Goal: Task Accomplishment & Management: Complete application form

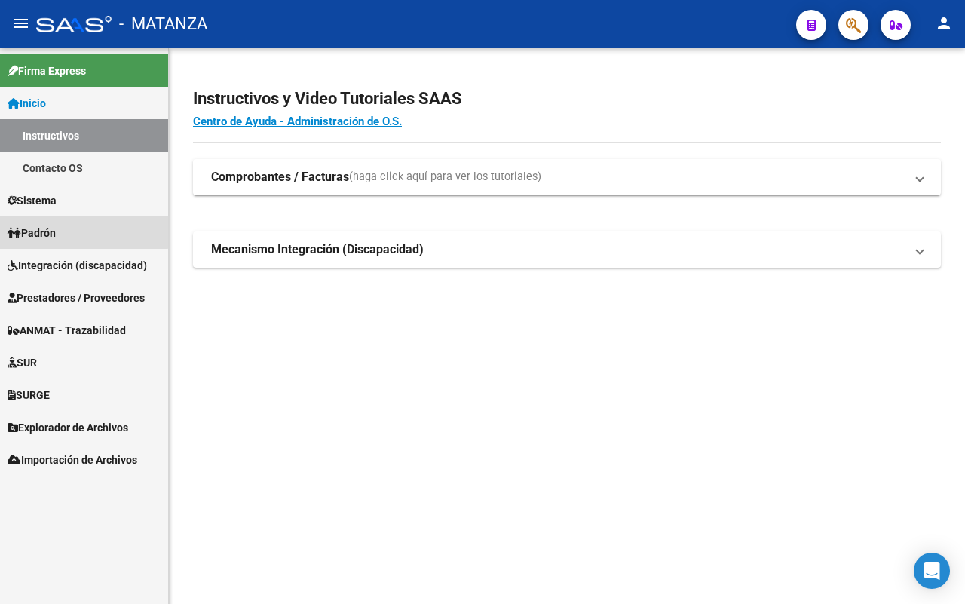
click at [81, 228] on link "Padrón" at bounding box center [84, 232] width 168 height 32
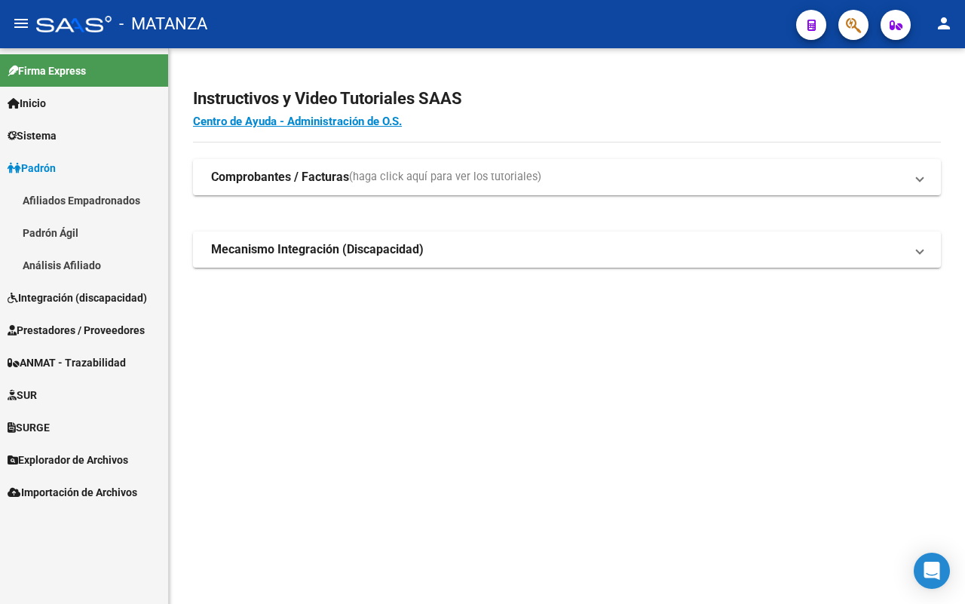
click at [75, 296] on span "Integración (discapacidad)" at bounding box center [77, 297] width 139 height 17
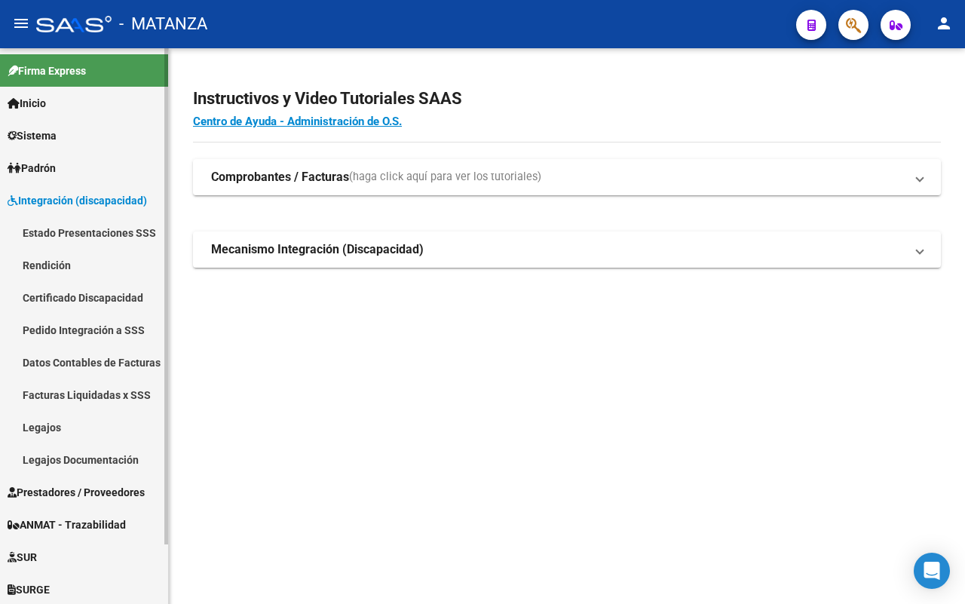
click at [72, 426] on link "Legajos" at bounding box center [84, 427] width 168 height 32
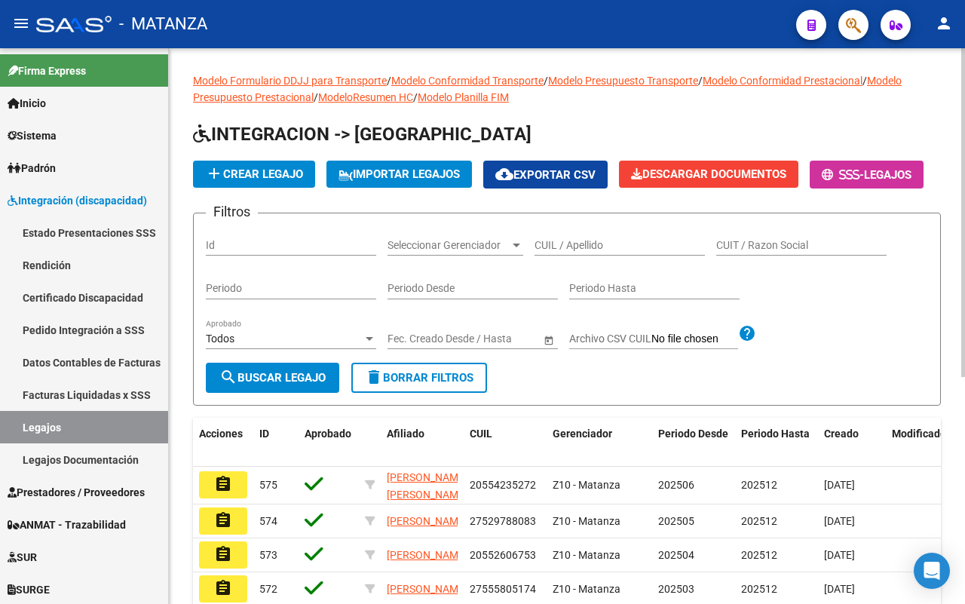
click at [573, 252] on input "CUIL / Apellido" at bounding box center [619, 245] width 170 height 13
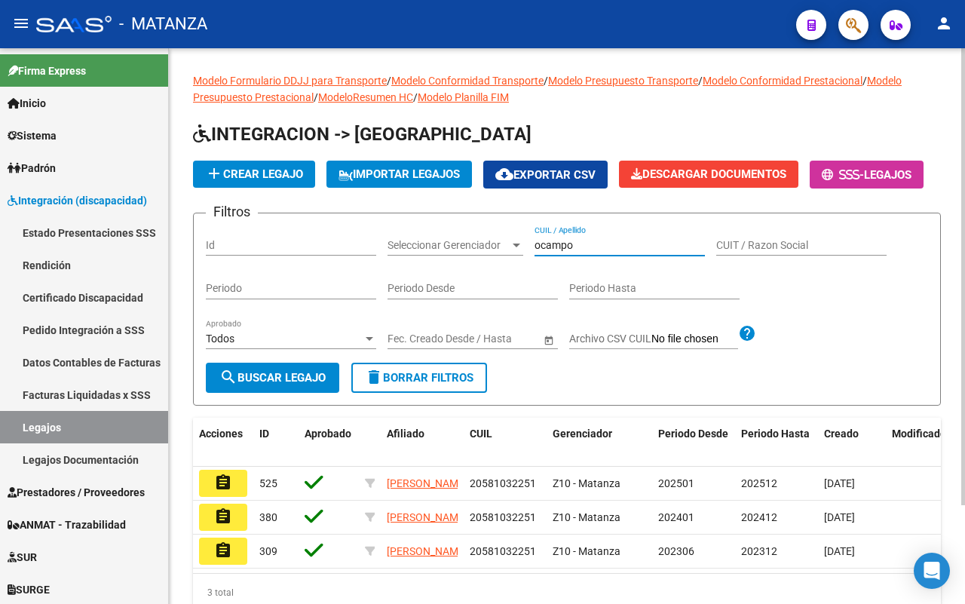
scroll to position [94, 0]
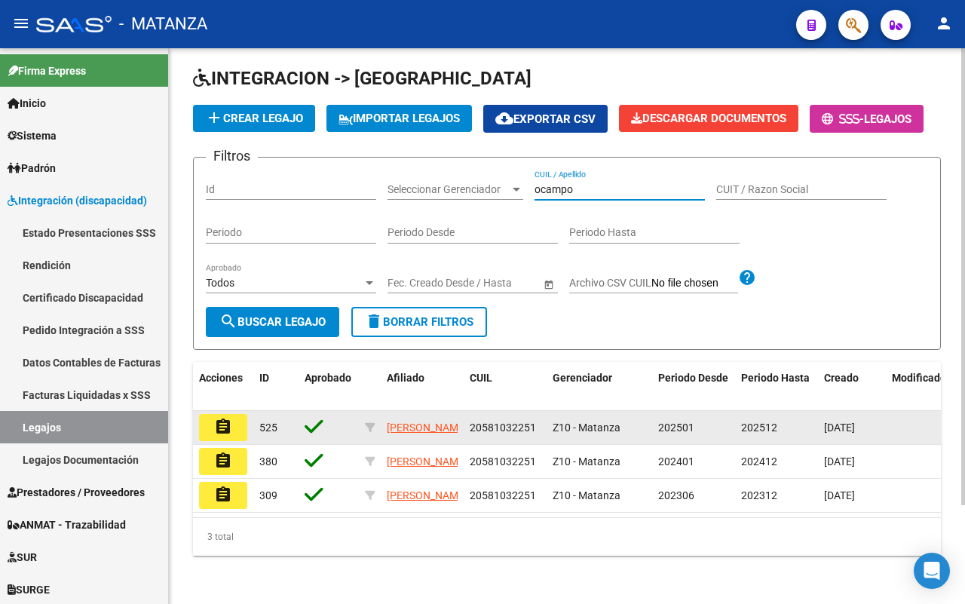
type input "ocampo"
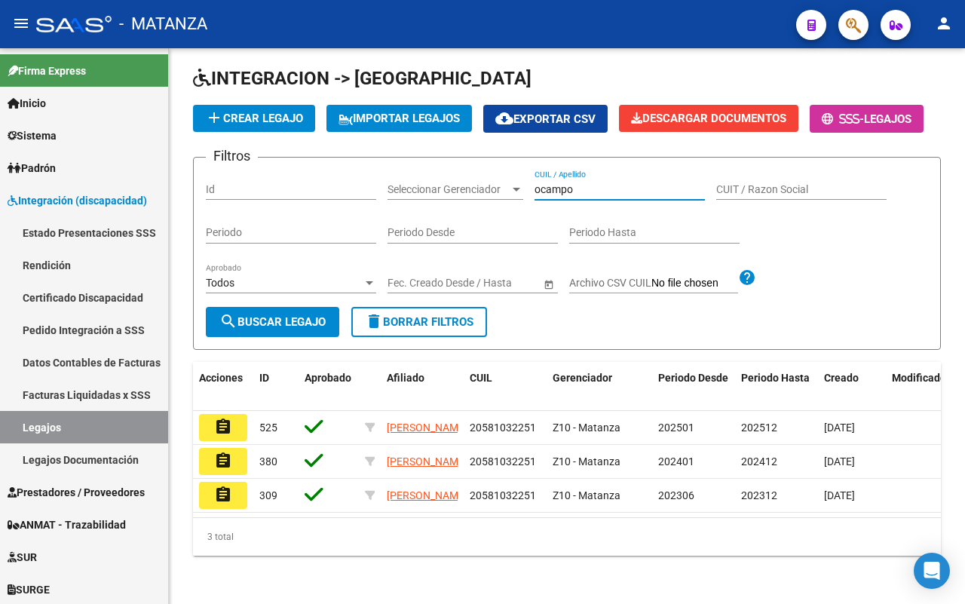
drag, startPoint x: 234, startPoint y: 427, endPoint x: 453, endPoint y: 402, distance: 220.7
click at [241, 427] on button "assignment" at bounding box center [223, 427] width 48 height 27
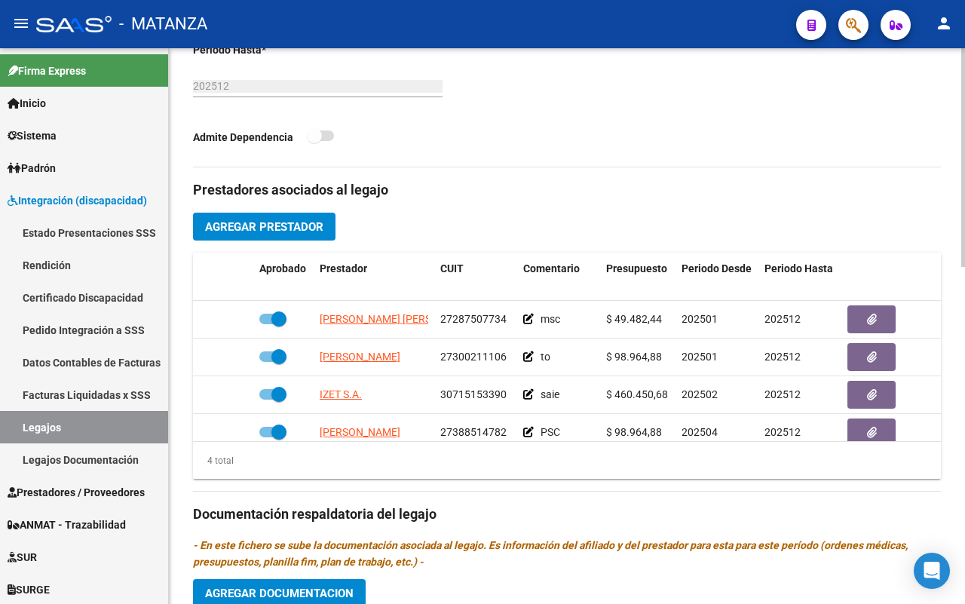
click at [242, 226] on span "Agregar Prestador" at bounding box center [264, 227] width 118 height 14
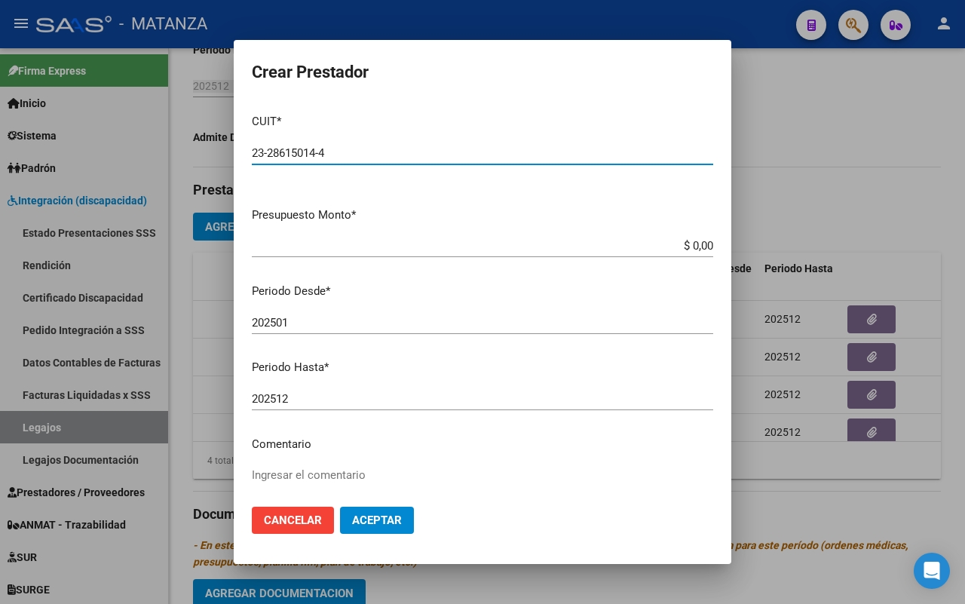
type input "23-28615014-4"
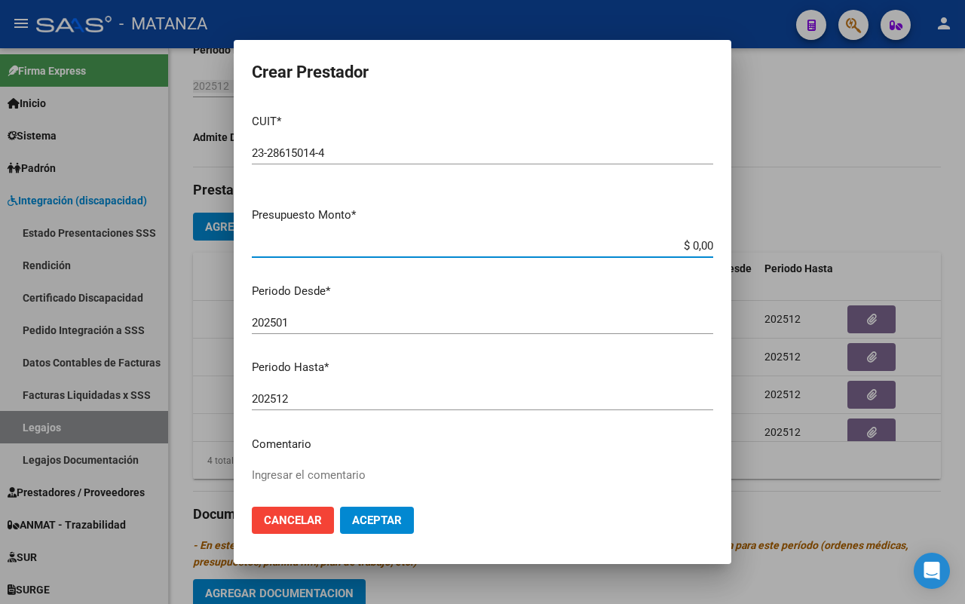
click at [698, 246] on input "$ 0,00" at bounding box center [482, 246] width 461 height 14
type input "$ 98.964,88"
drag, startPoint x: 324, startPoint y: 319, endPoint x: 328, endPoint y: 308, distance: 11.9
click at [324, 318] on input "202501" at bounding box center [482, 323] width 461 height 14
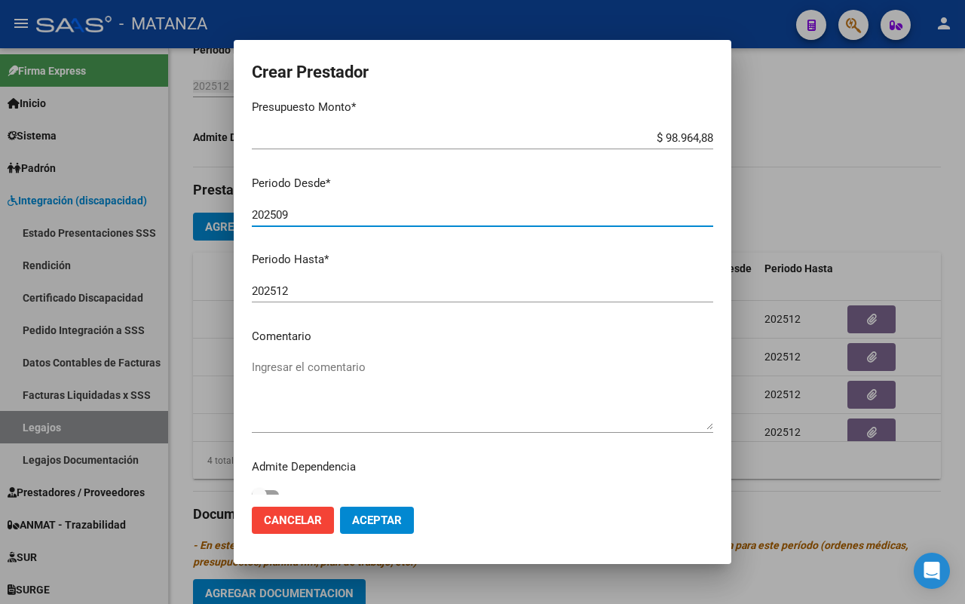
scroll to position [123, 0]
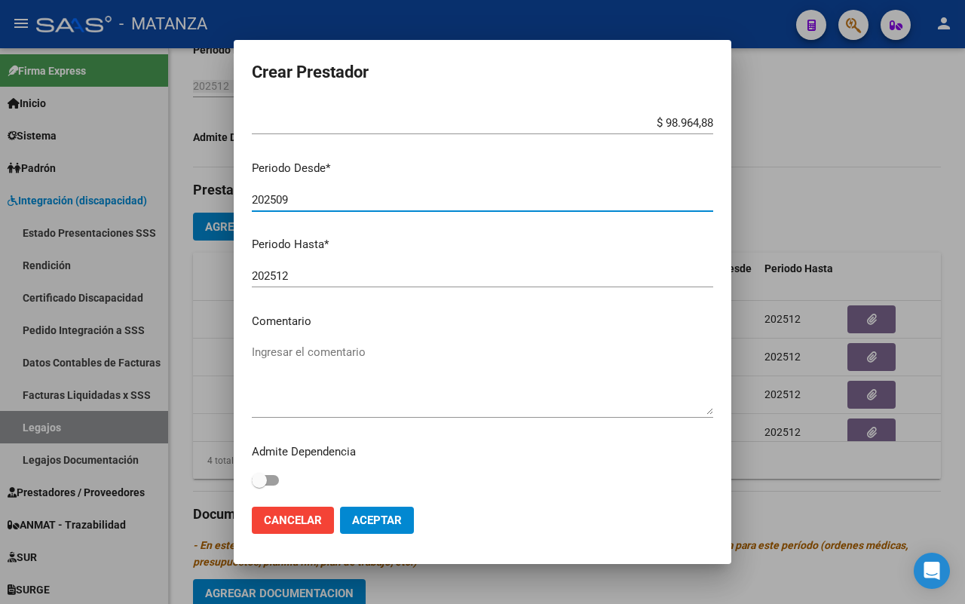
type input "202509"
drag, startPoint x: 344, startPoint y: 368, endPoint x: 351, endPoint y: 340, distance: 28.9
click at [344, 366] on textarea "Ingresar el comentario" at bounding box center [482, 379] width 461 height 71
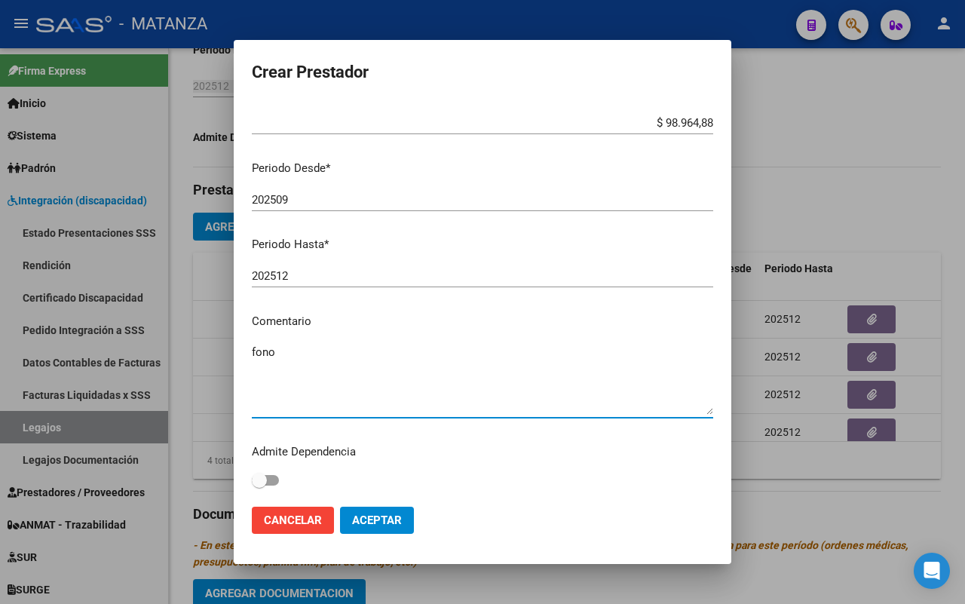
type textarea "fono"
drag, startPoint x: 366, startPoint y: 520, endPoint x: 413, endPoint y: 507, distance: 49.4
click at [368, 517] on span "Aceptar" at bounding box center [377, 520] width 50 height 14
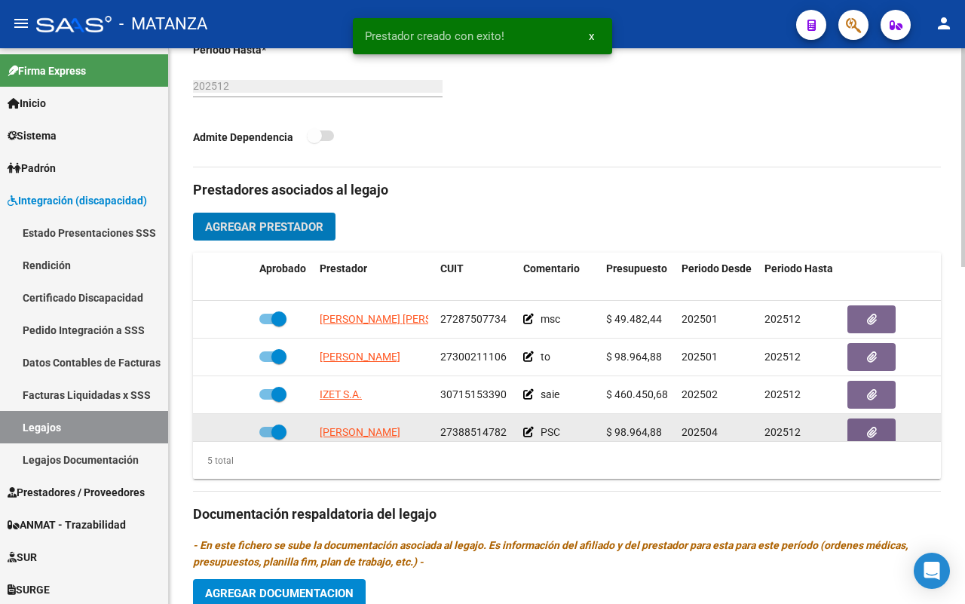
scroll to position [68, 0]
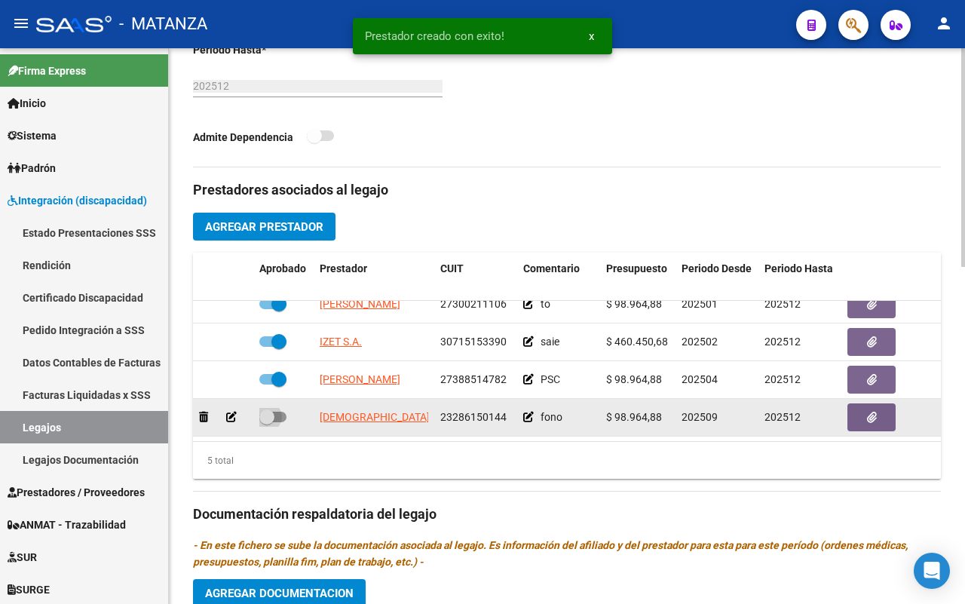
drag, startPoint x: 283, startPoint y: 401, endPoint x: 308, endPoint y: 401, distance: 24.1
click at [286, 408] on div at bounding box center [283, 418] width 48 height 20
click at [274, 412] on span at bounding box center [272, 417] width 27 height 11
click at [267, 422] on input "checkbox" at bounding box center [266, 422] width 1 height 1
checkbox input "true"
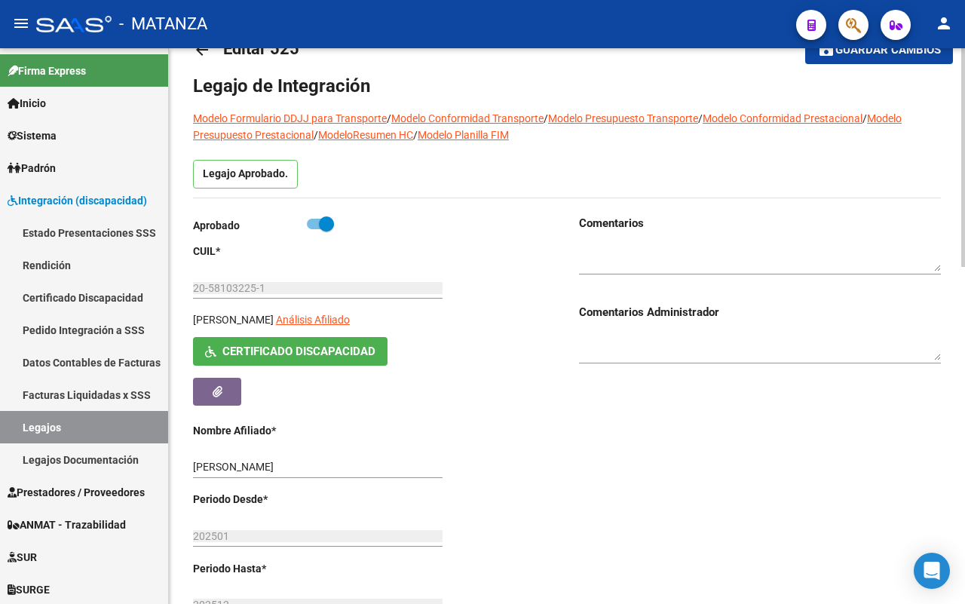
scroll to position [0, 0]
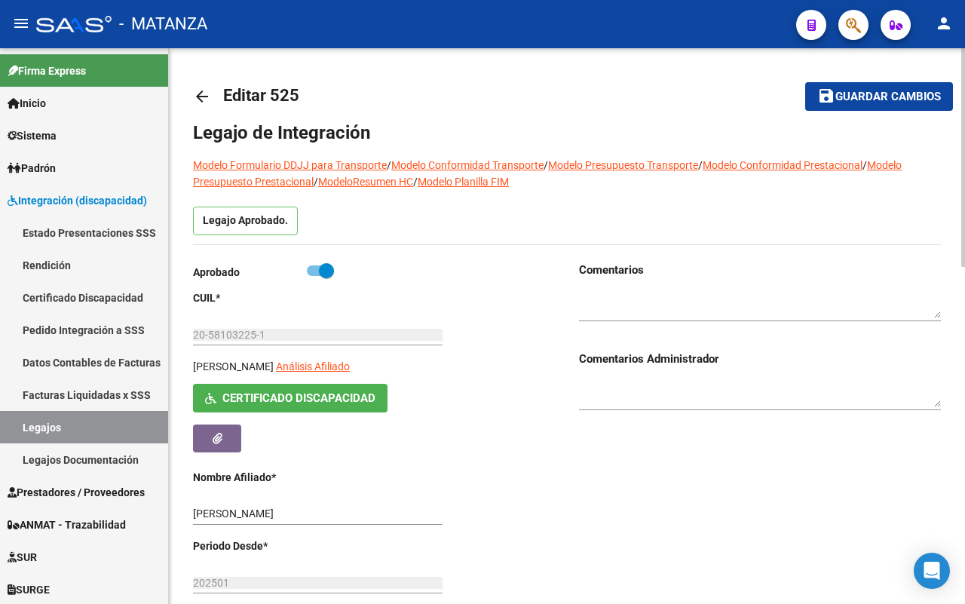
click at [854, 96] on span "Guardar cambios" at bounding box center [888, 97] width 106 height 14
